Goal: Task Accomplishment & Management: Use online tool/utility

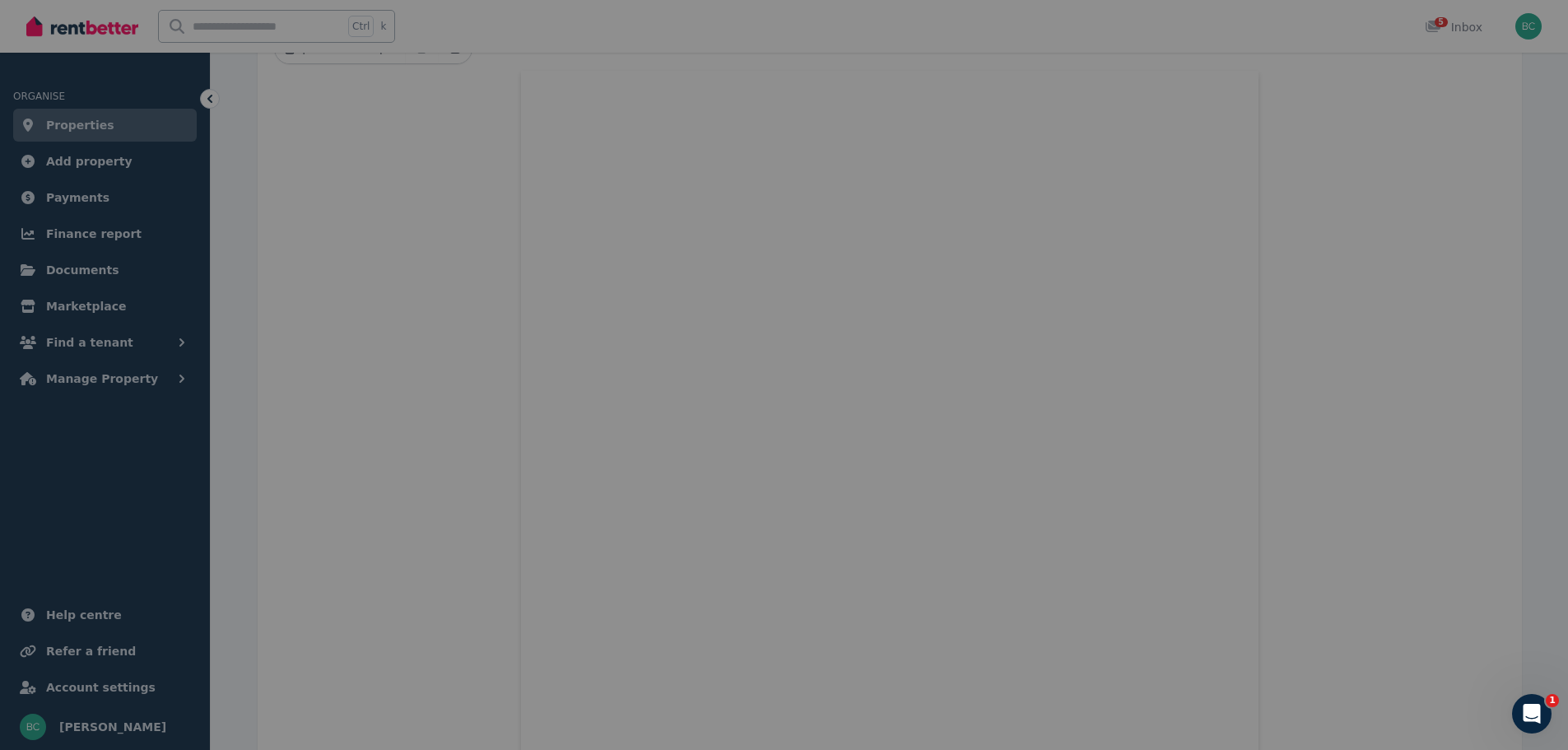
click at [1429, 113] on div at bounding box center [784, 375] width 1568 height 750
click at [1519, 714] on icon "Open Intercom Messenger" at bounding box center [1529, 711] width 27 height 27
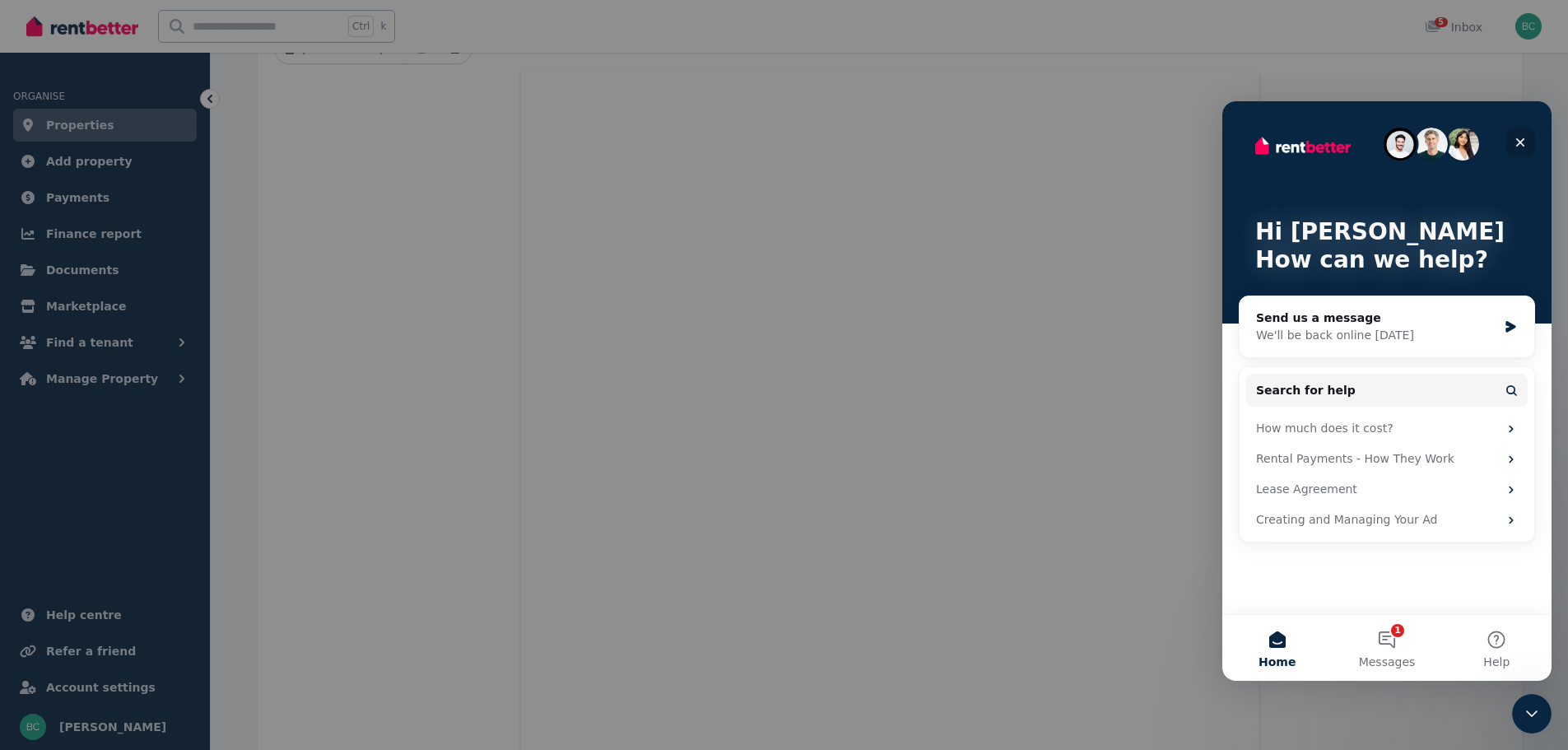
click at [1514, 148] on icon "Close" at bounding box center [1520, 143] width 13 height 13
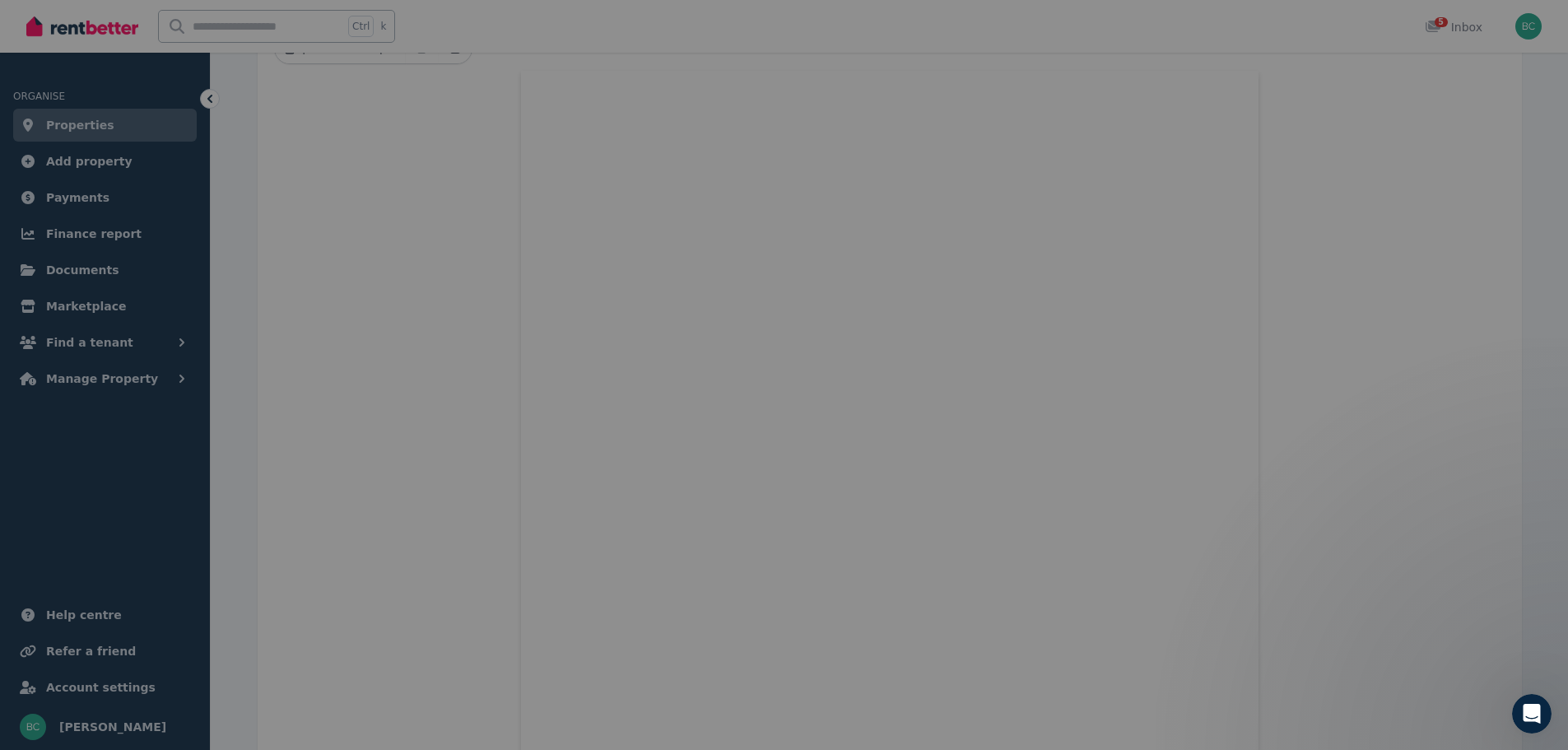
click at [443, 223] on div at bounding box center [784, 375] width 1568 height 750
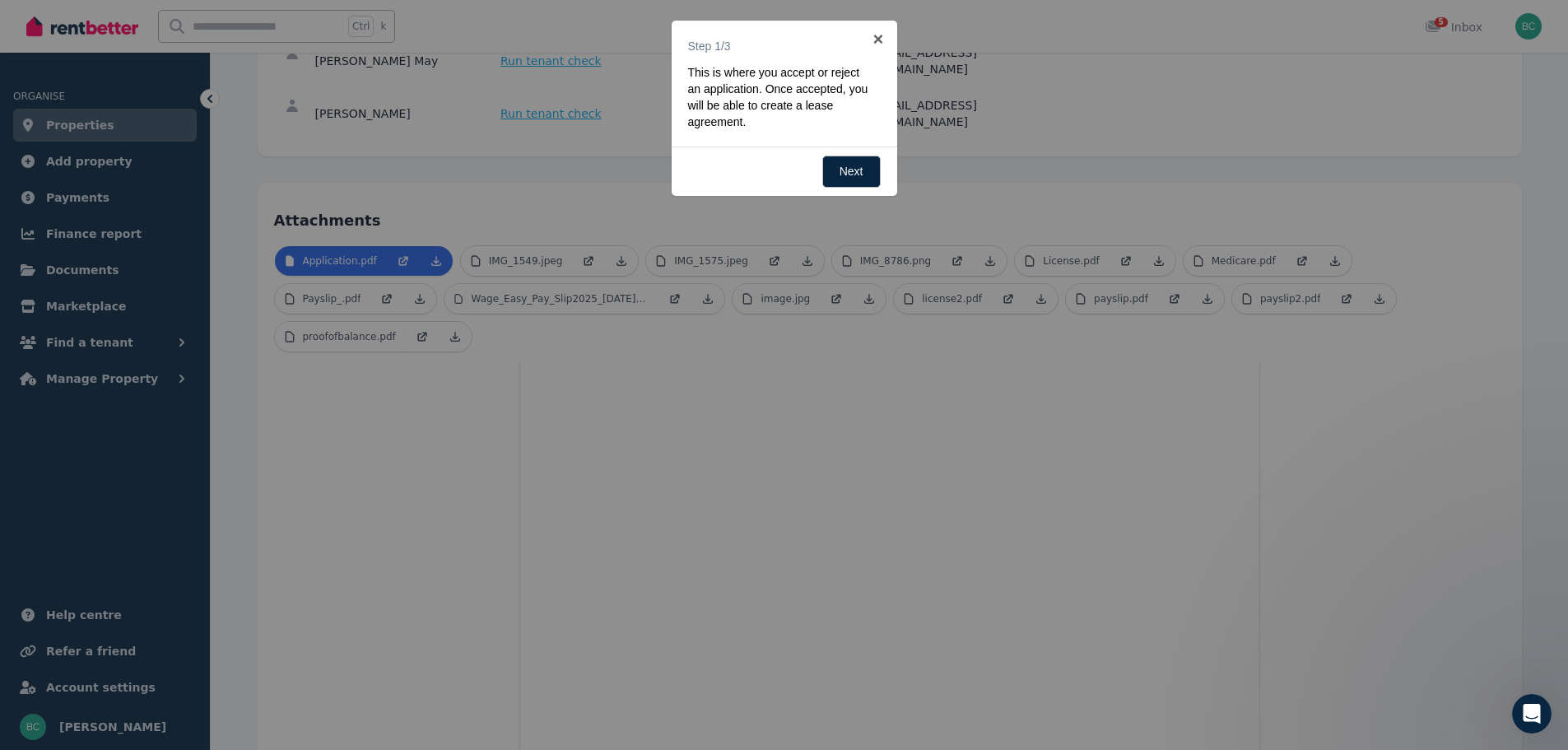
scroll to position [143, 0]
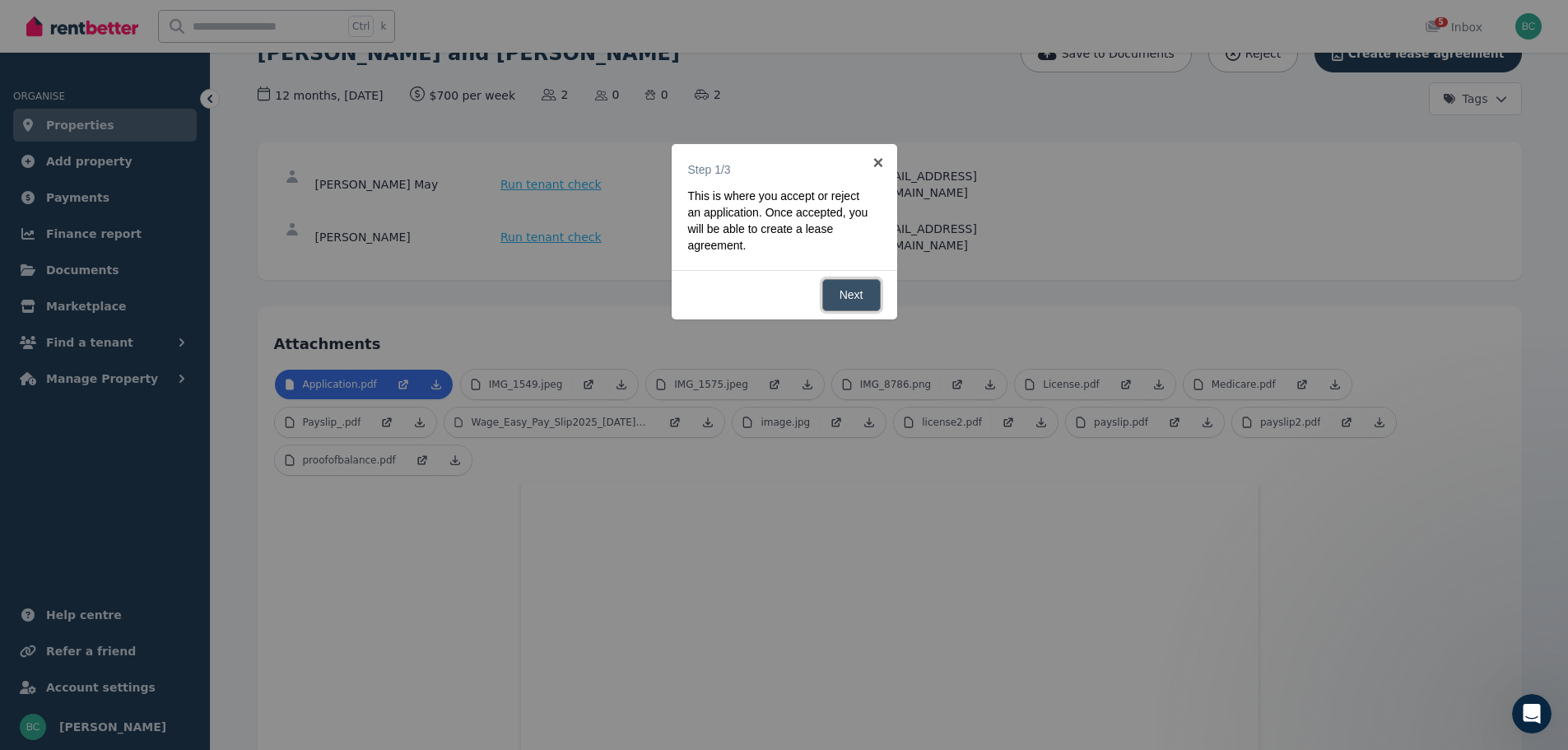
click at [855, 285] on link "Next" at bounding box center [851, 295] width 59 height 32
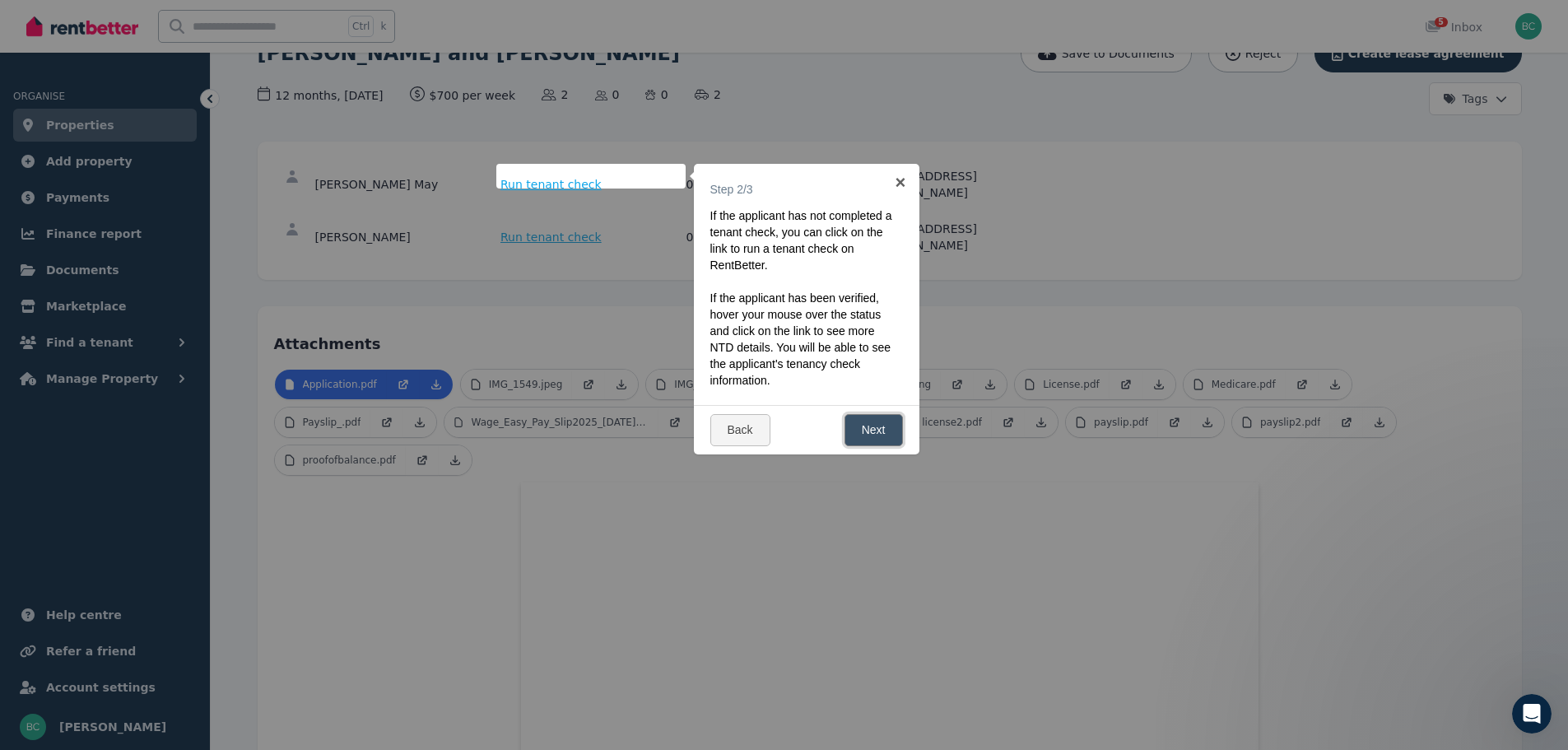
click at [859, 446] on link "Next" at bounding box center [873, 430] width 59 height 32
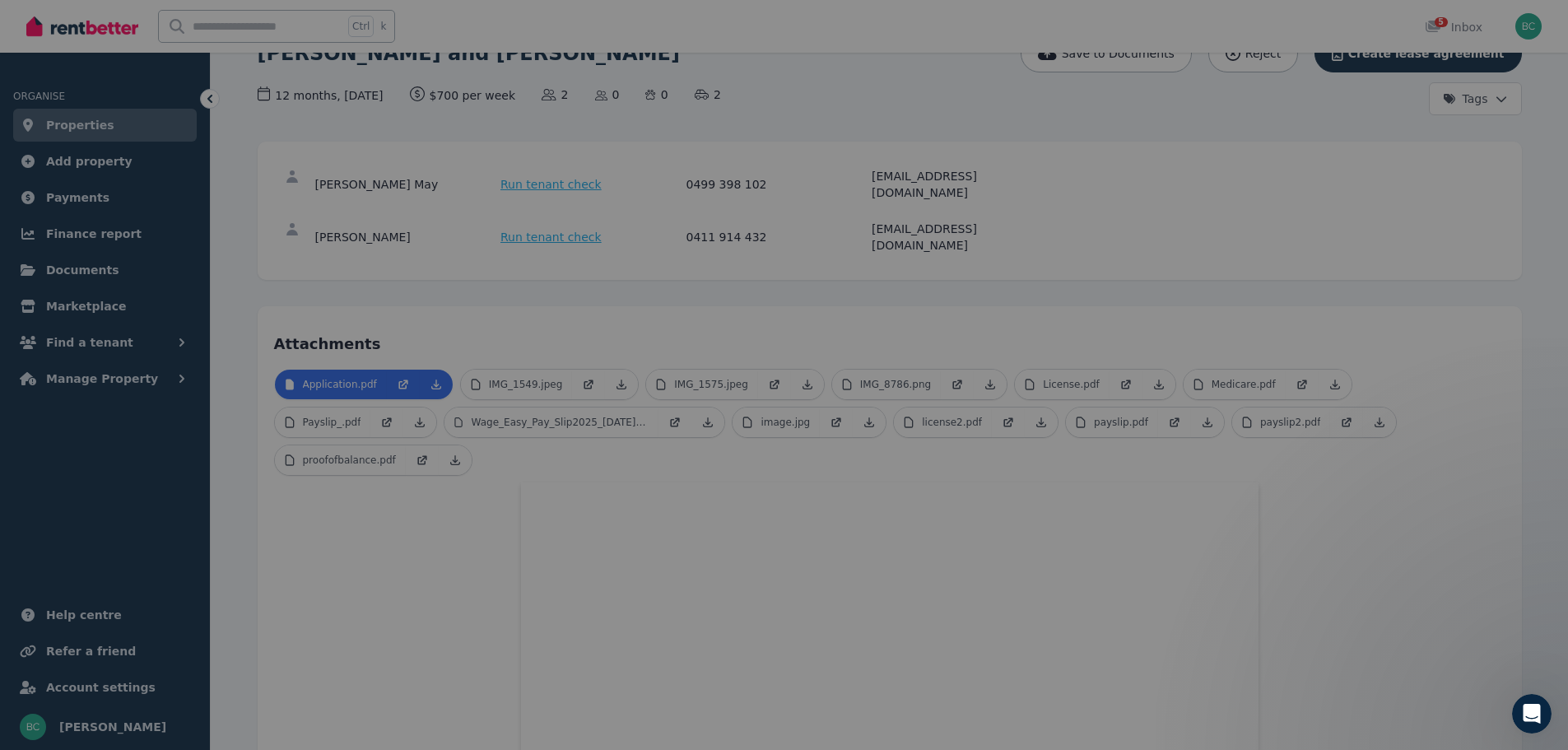
scroll to position [0, 0]
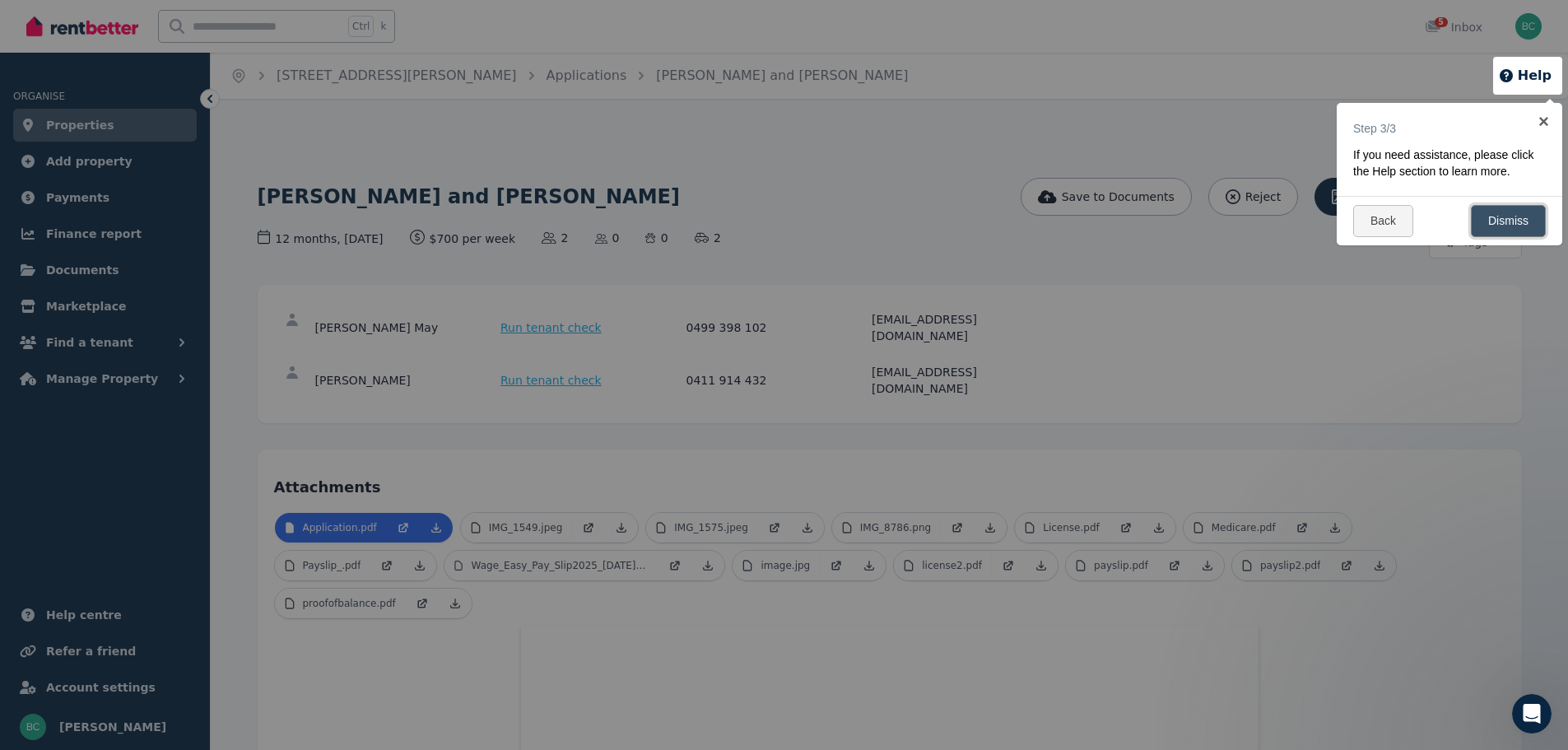
click at [1518, 237] on link "Dismiss" at bounding box center [1508, 221] width 75 height 32
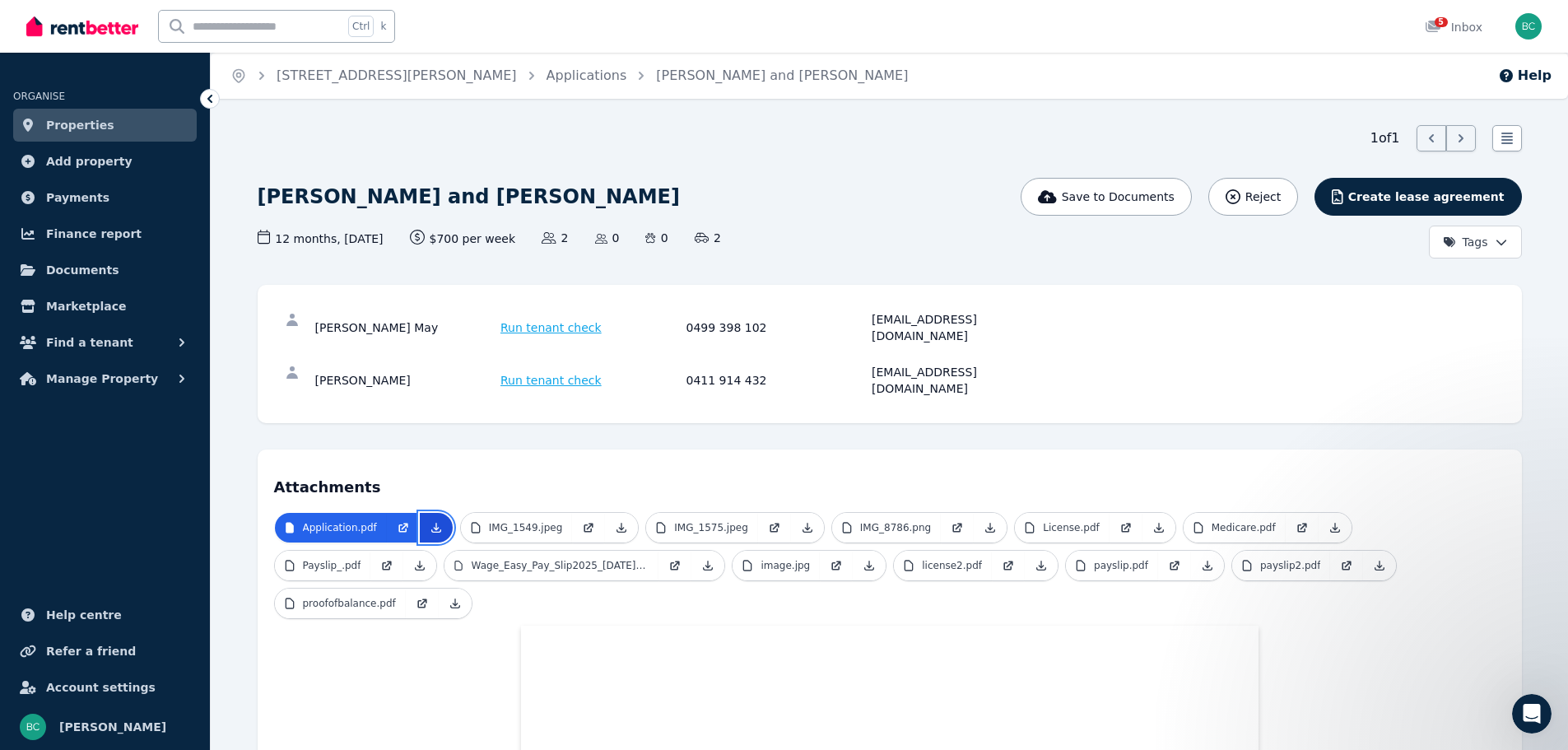
click at [433, 521] on icon at bounding box center [437, 527] width 13 height 13
click at [556, 320] on span "Run tenant check" at bounding box center [550, 328] width 101 height 16
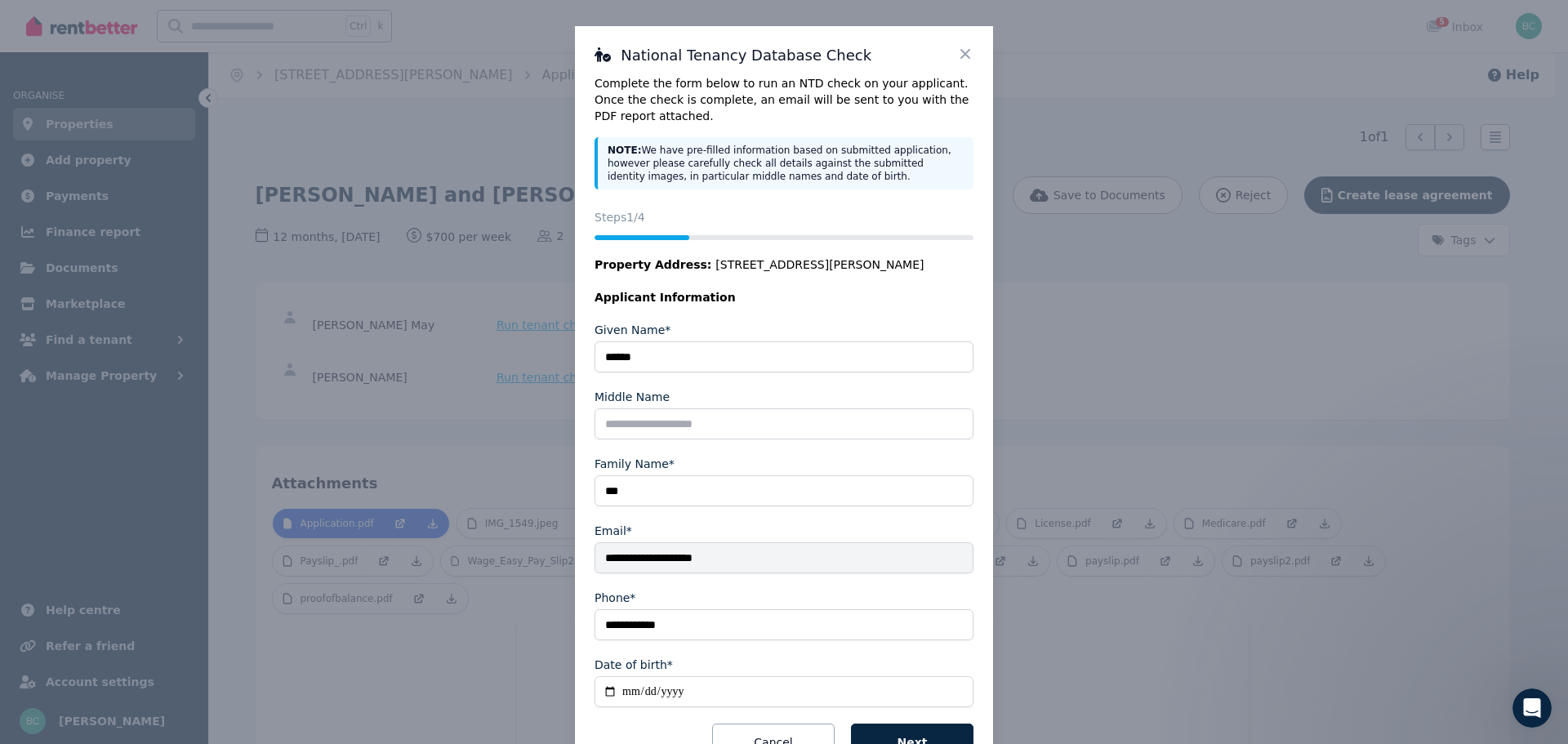
click at [957, 57] on icon at bounding box center [965, 54] width 16 height 16
